Goal: Find specific page/section

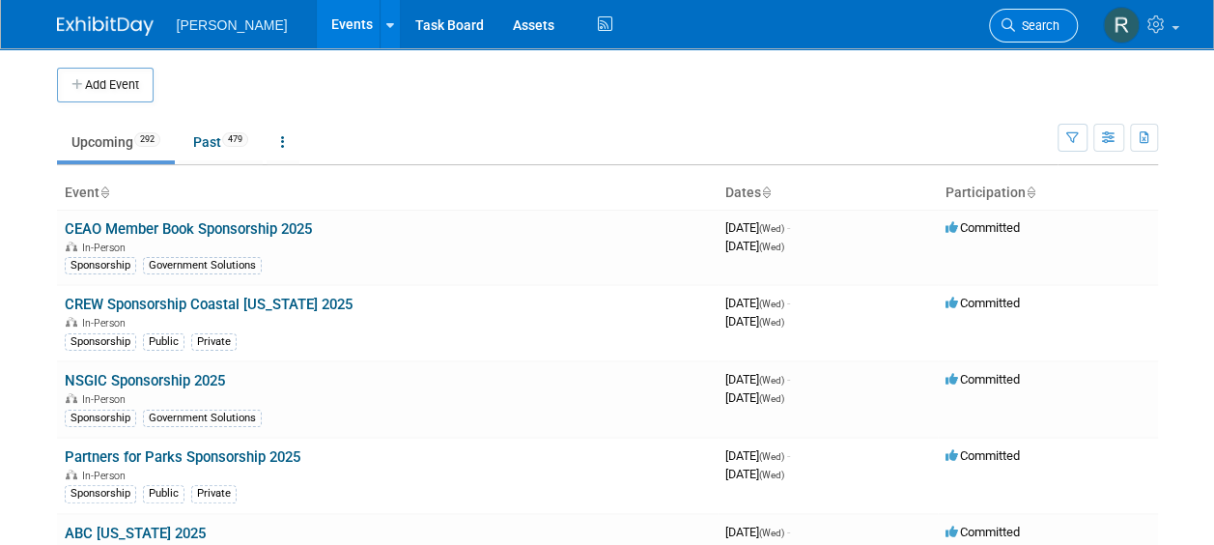
click at [1006, 39] on link "Search" at bounding box center [1033, 26] width 89 height 34
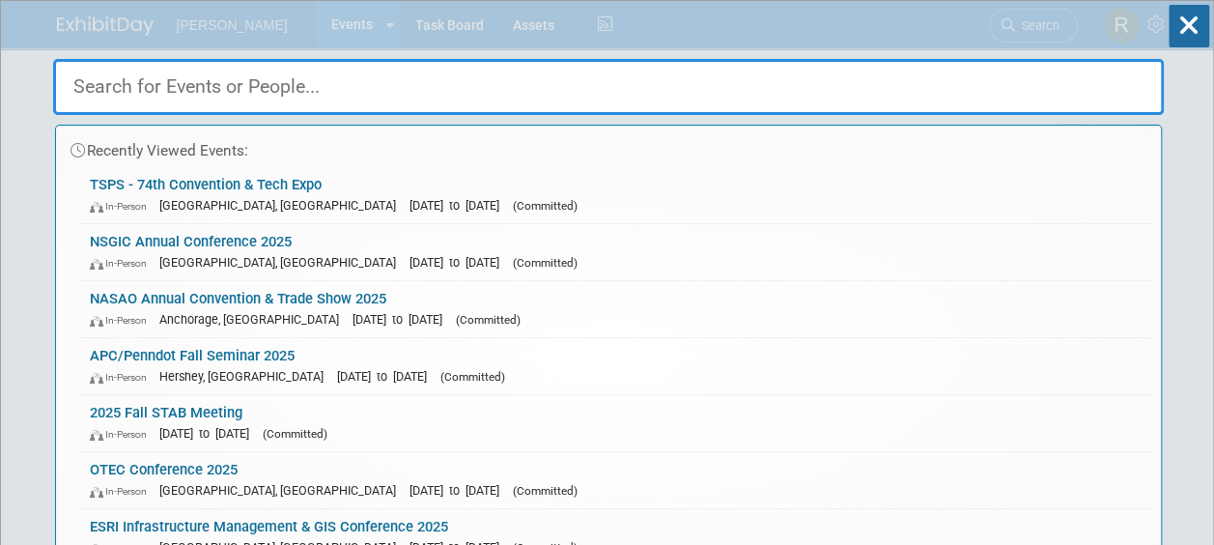
click at [724, 89] on input "text" at bounding box center [608, 87] width 1111 height 56
paste input "NCAMPO"
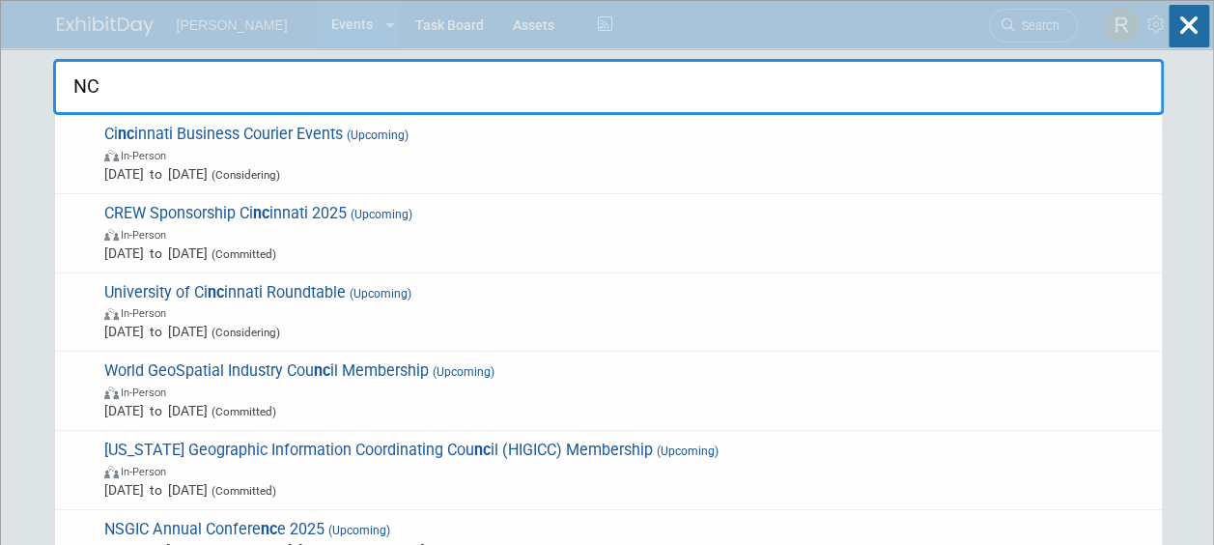
click at [522, 86] on input "NC" at bounding box center [608, 87] width 1111 height 56
type input "N"
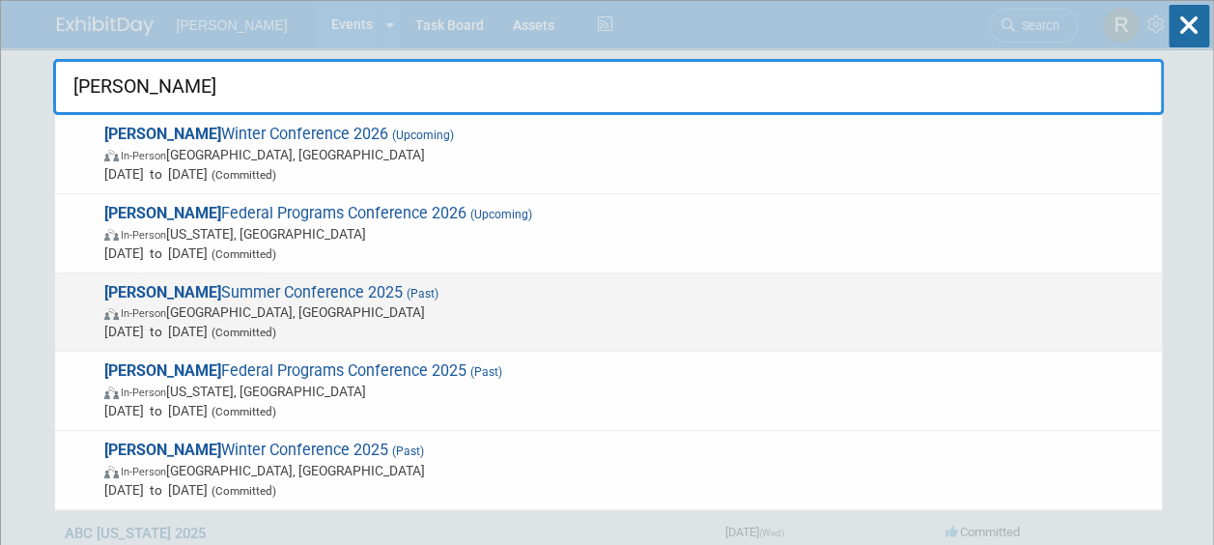
type input "mapps"
click at [323, 302] on span "In-Person Jamestown, NY" at bounding box center [628, 311] width 1048 height 19
